Goal: Find specific page/section: Find specific page/section

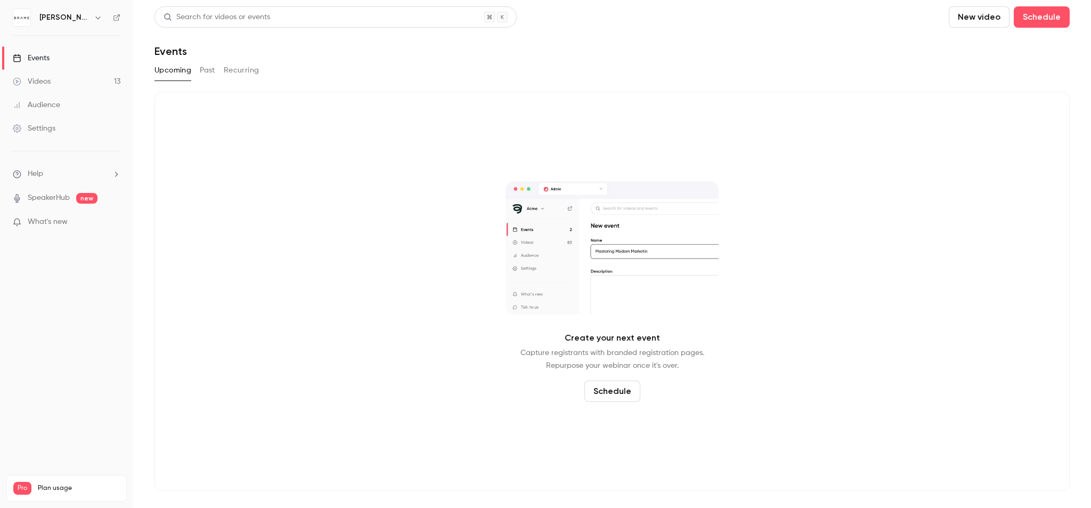
click at [47, 79] on div "Videos" at bounding box center [32, 81] width 38 height 11
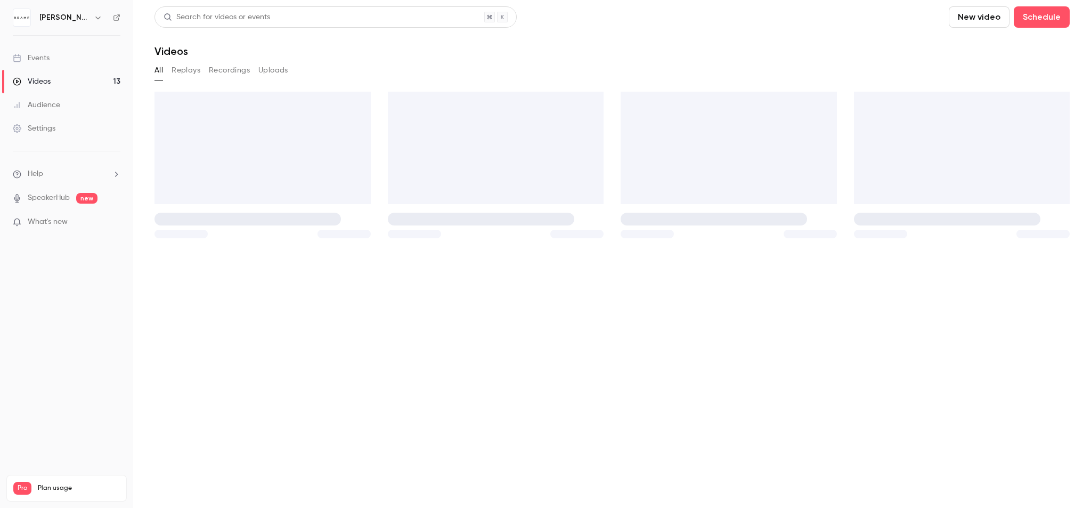
click at [52, 56] on link "Events" at bounding box center [66, 57] width 133 height 23
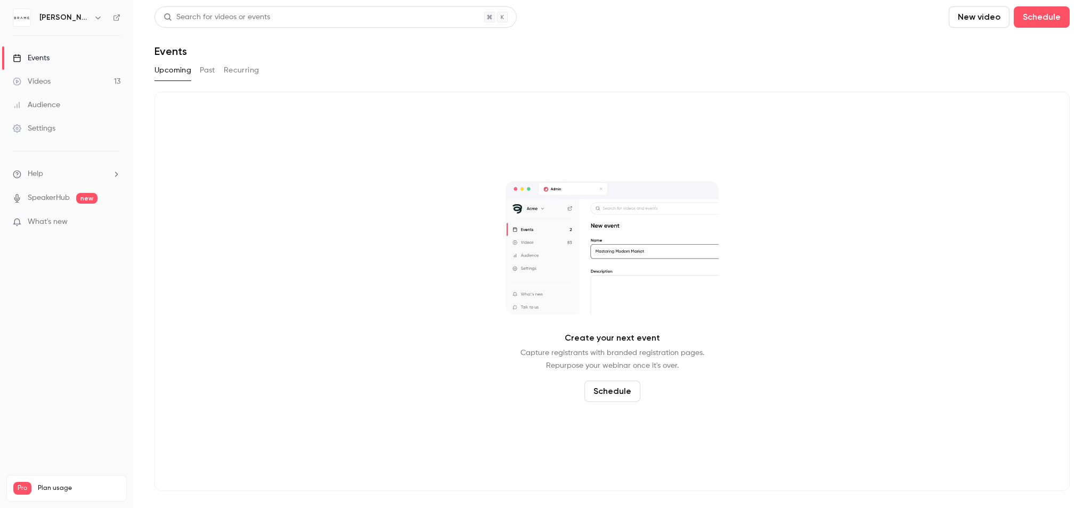
click at [53, 76] on link "Videos 13" at bounding box center [66, 81] width 133 height 23
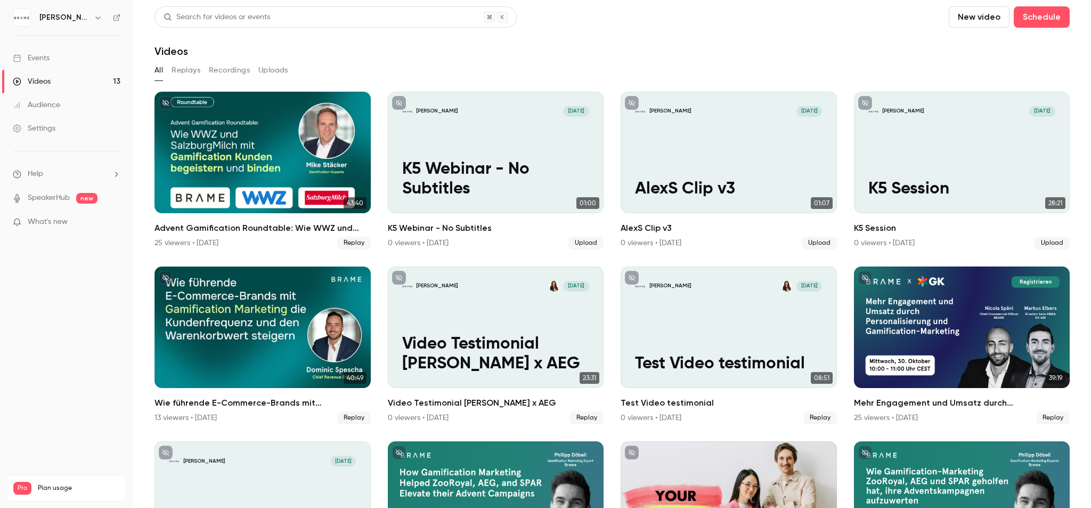
click at [55, 56] on link "Events" at bounding box center [66, 57] width 133 height 23
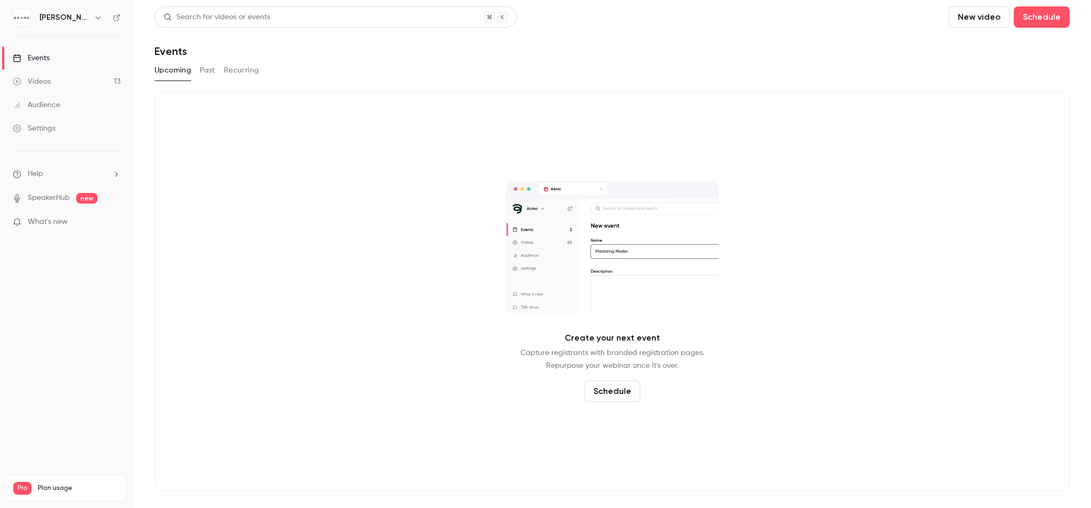
click at [195, 66] on div "Upcoming Past Recurring" at bounding box center [613, 70] width 916 height 17
click at [204, 67] on button "Past" at bounding box center [207, 70] width 15 height 17
